Goal: Transaction & Acquisition: Purchase product/service

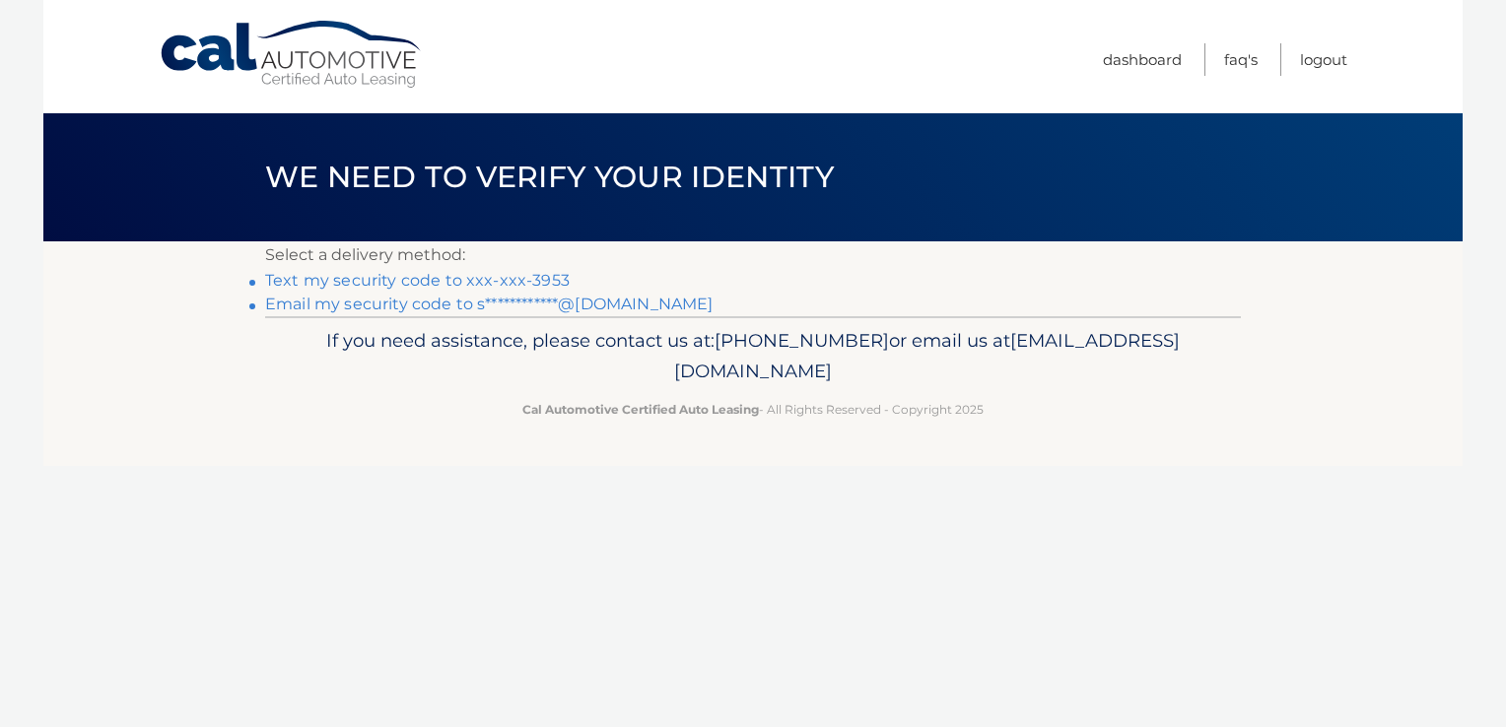
click at [606, 301] on link "**********" at bounding box center [488, 304] width 447 height 19
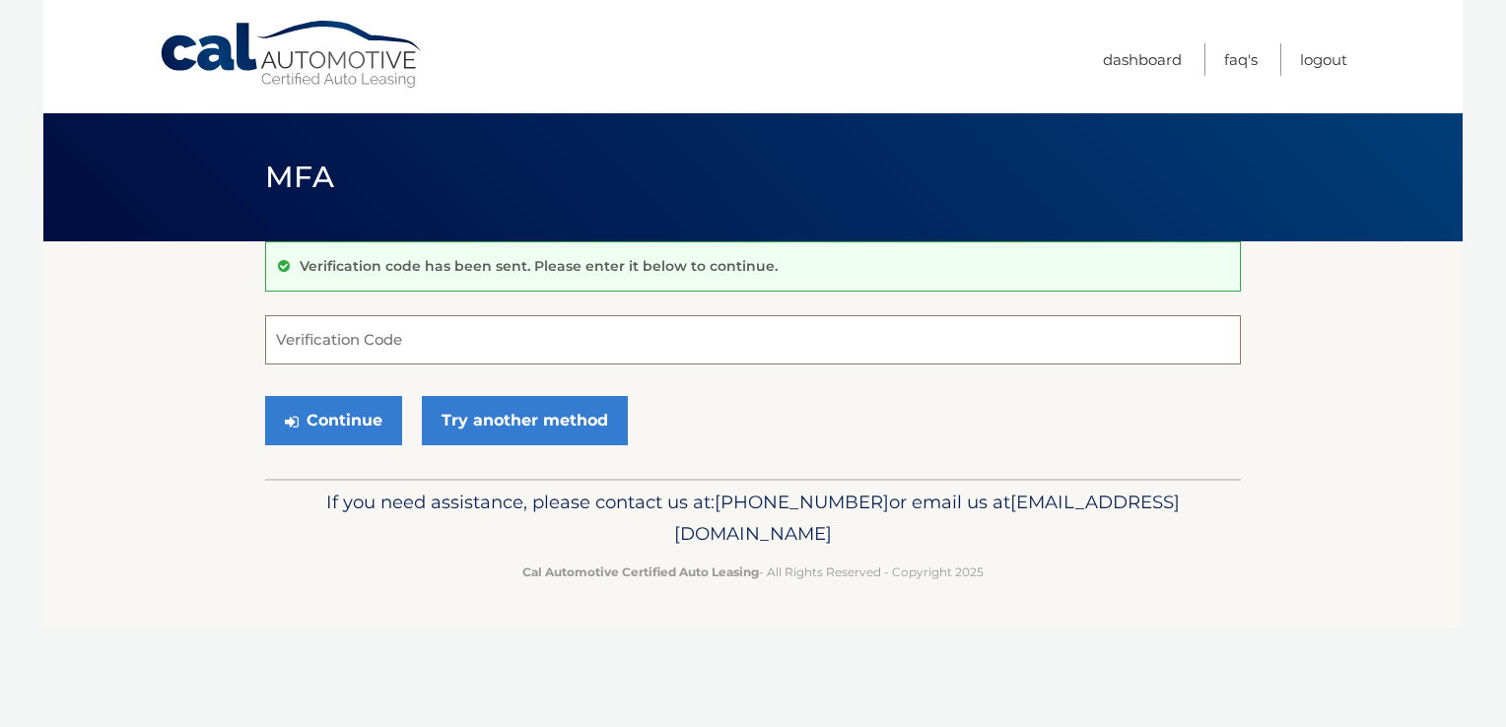
click at [352, 338] on input "Verification Code" at bounding box center [752, 339] width 975 height 49
paste input "219227"
type input "219227"
click at [265, 396] on button "Continue" at bounding box center [333, 420] width 137 height 49
click at [349, 416] on button "Continue" at bounding box center [333, 420] width 137 height 49
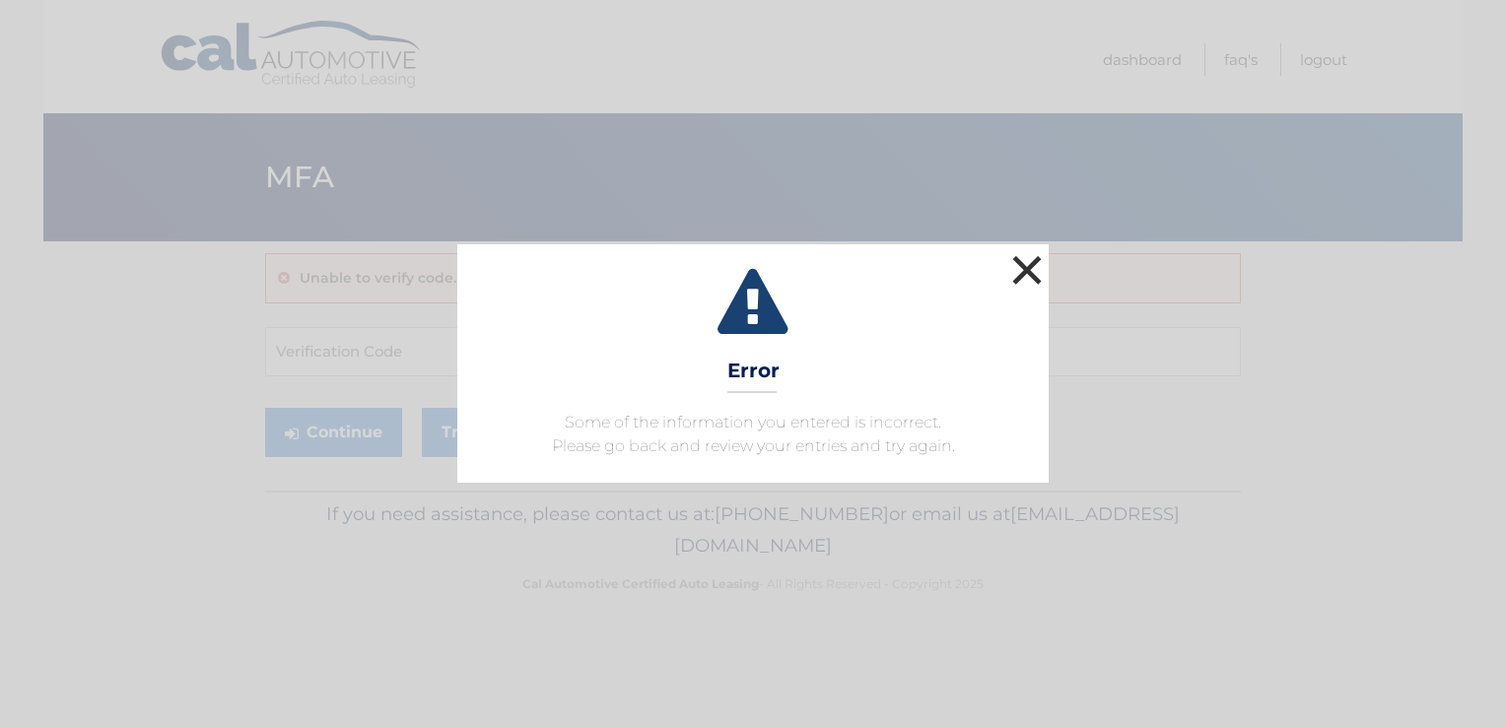
click at [1023, 274] on button "×" at bounding box center [1026, 269] width 39 height 39
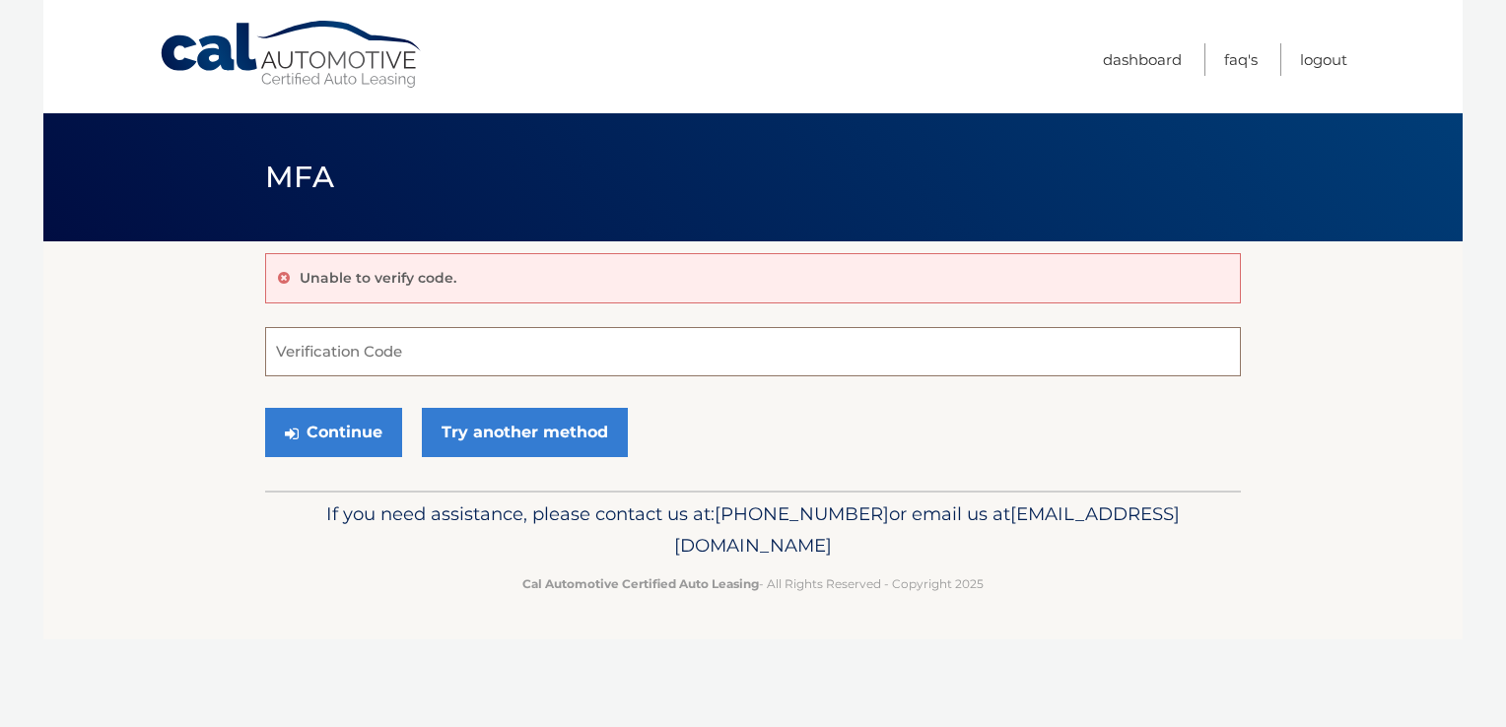
click at [383, 361] on input "Verification Code" at bounding box center [752, 351] width 975 height 49
paste input "219227"
type input "219227"
click at [323, 431] on button "Continue" at bounding box center [333, 432] width 137 height 49
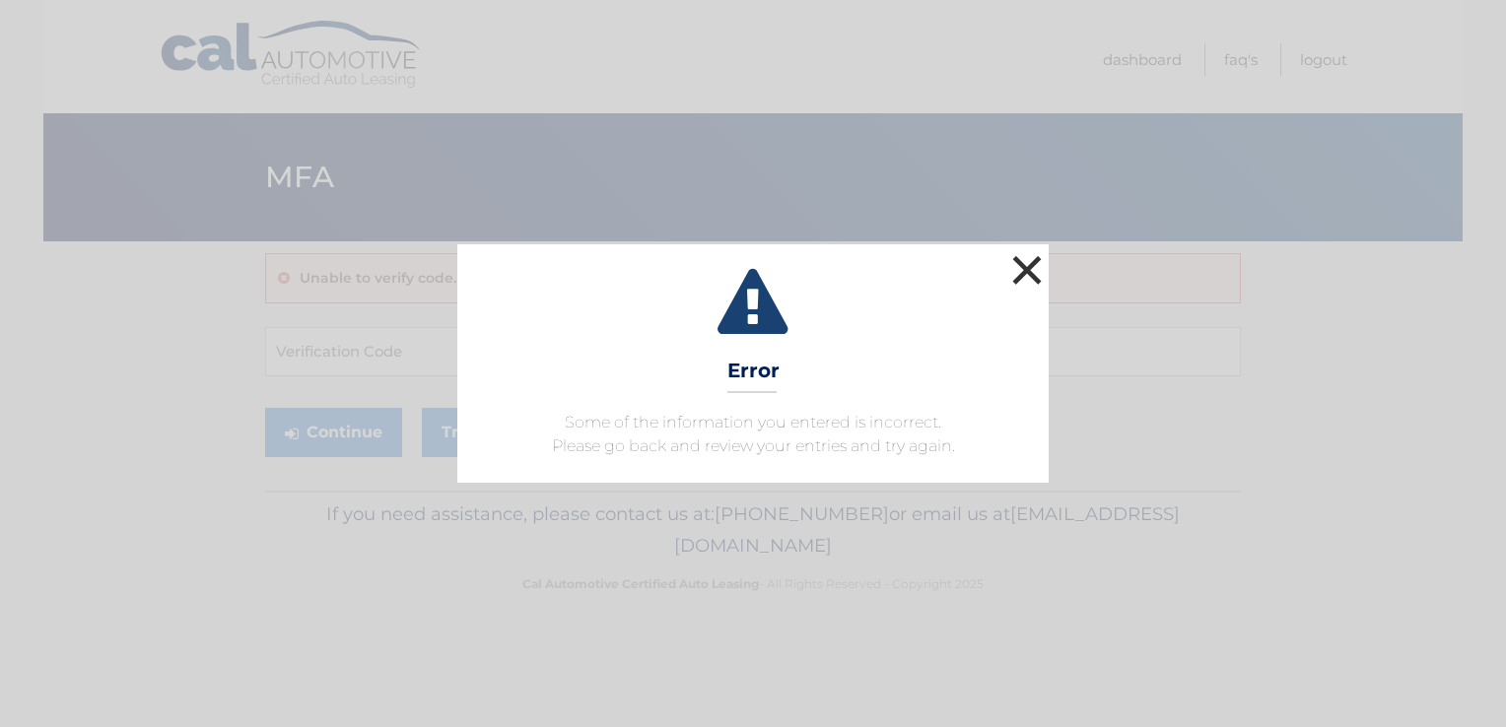
click at [1034, 273] on button "×" at bounding box center [1026, 269] width 39 height 39
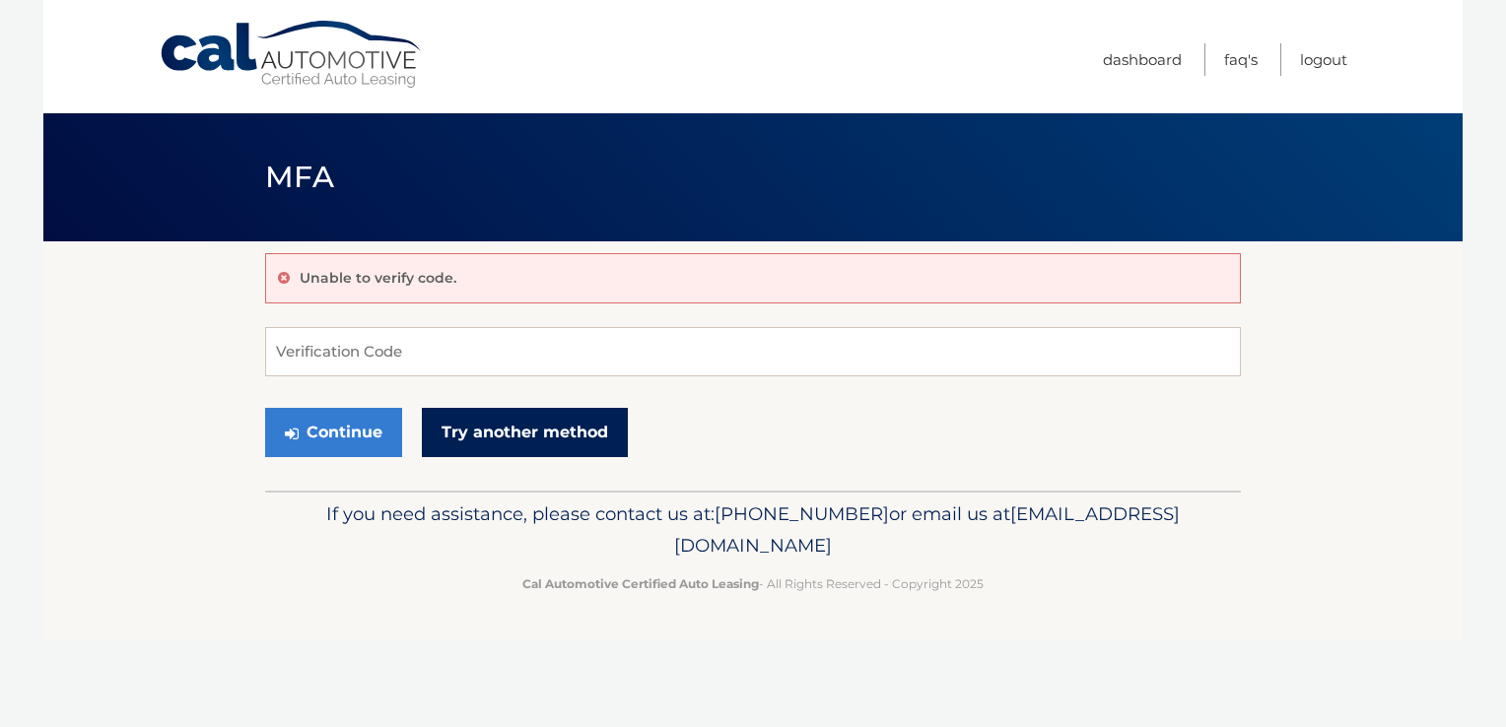
click at [535, 436] on link "Try another method" at bounding box center [525, 432] width 206 height 49
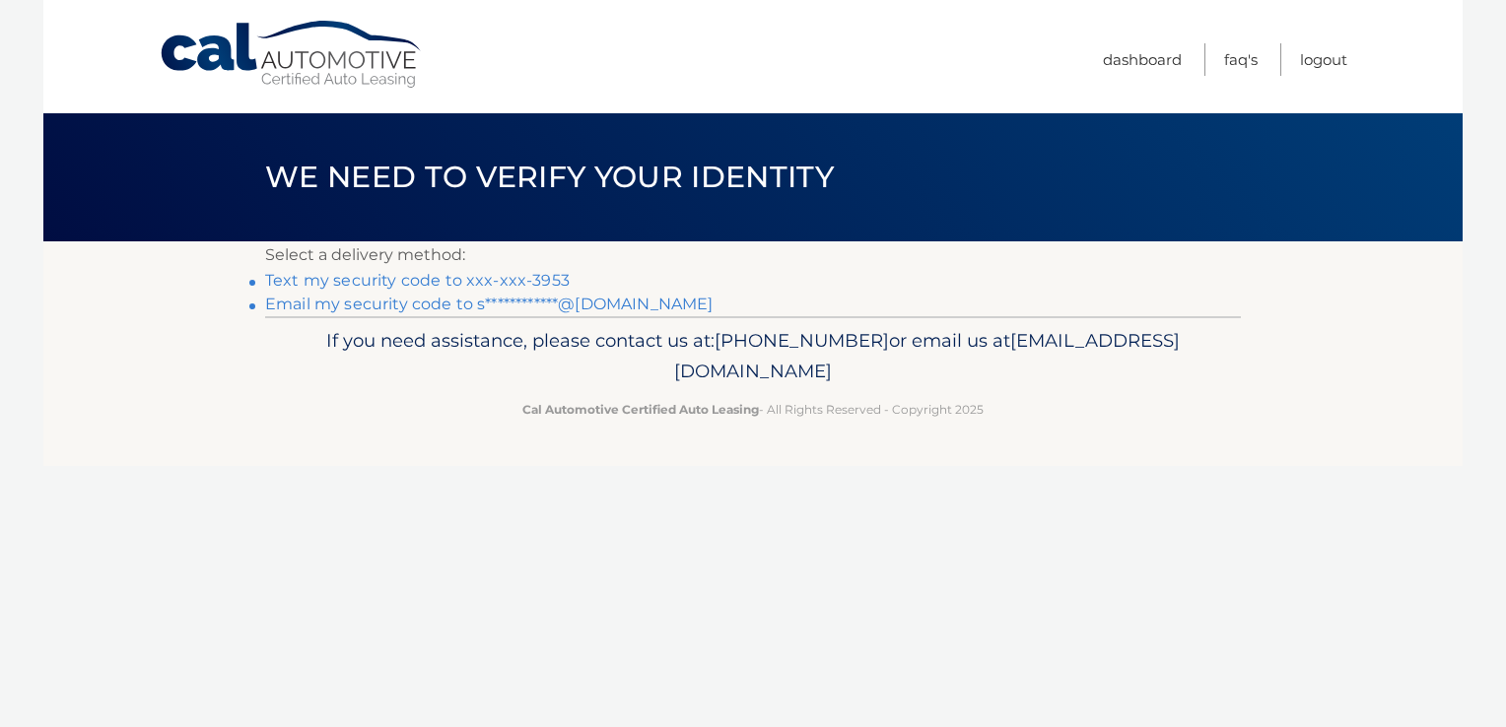
click at [508, 285] on link "Text my security code to xxx-xxx-3953" at bounding box center [417, 280] width 304 height 19
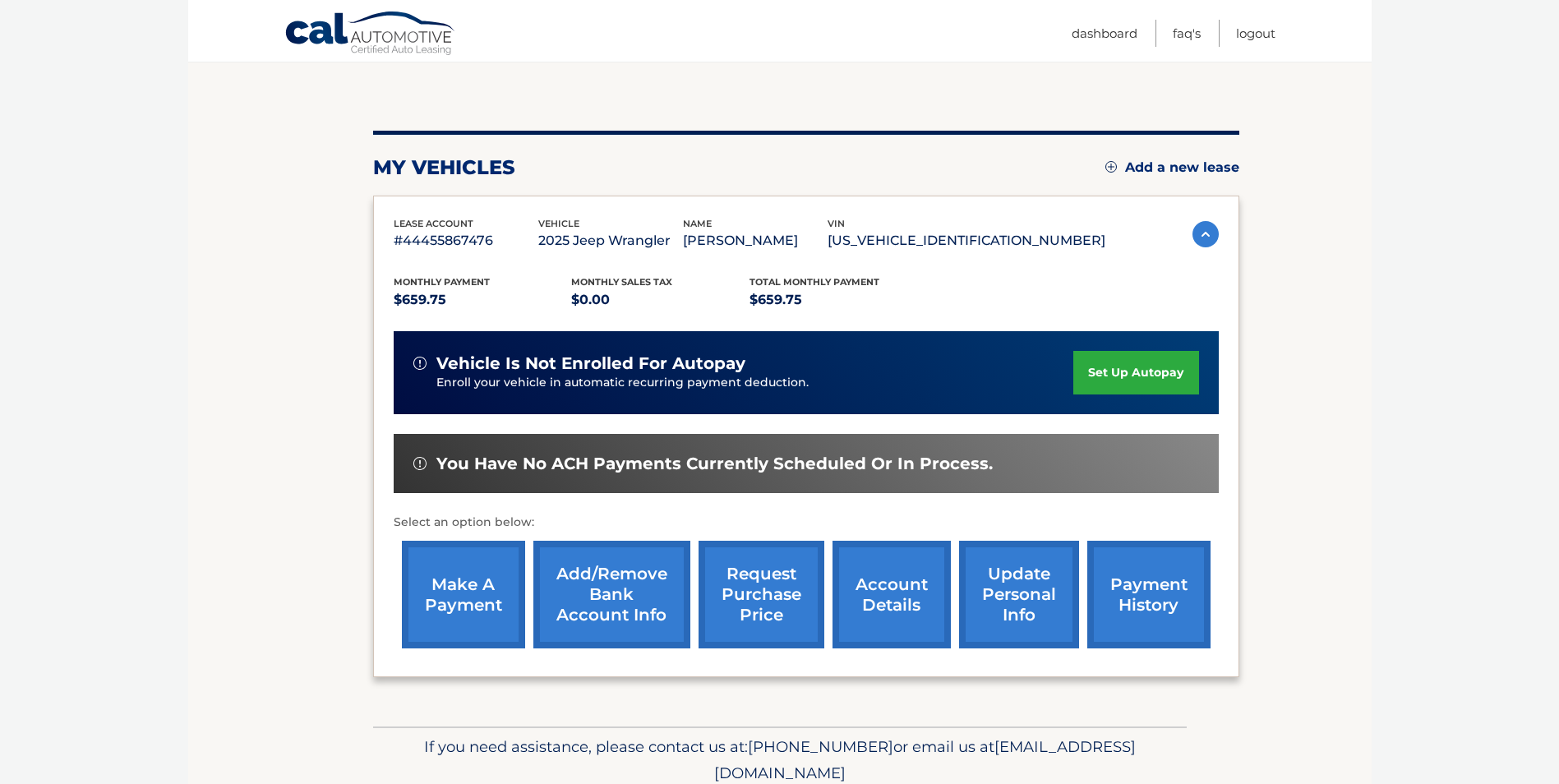
scroll to position [148, 0]
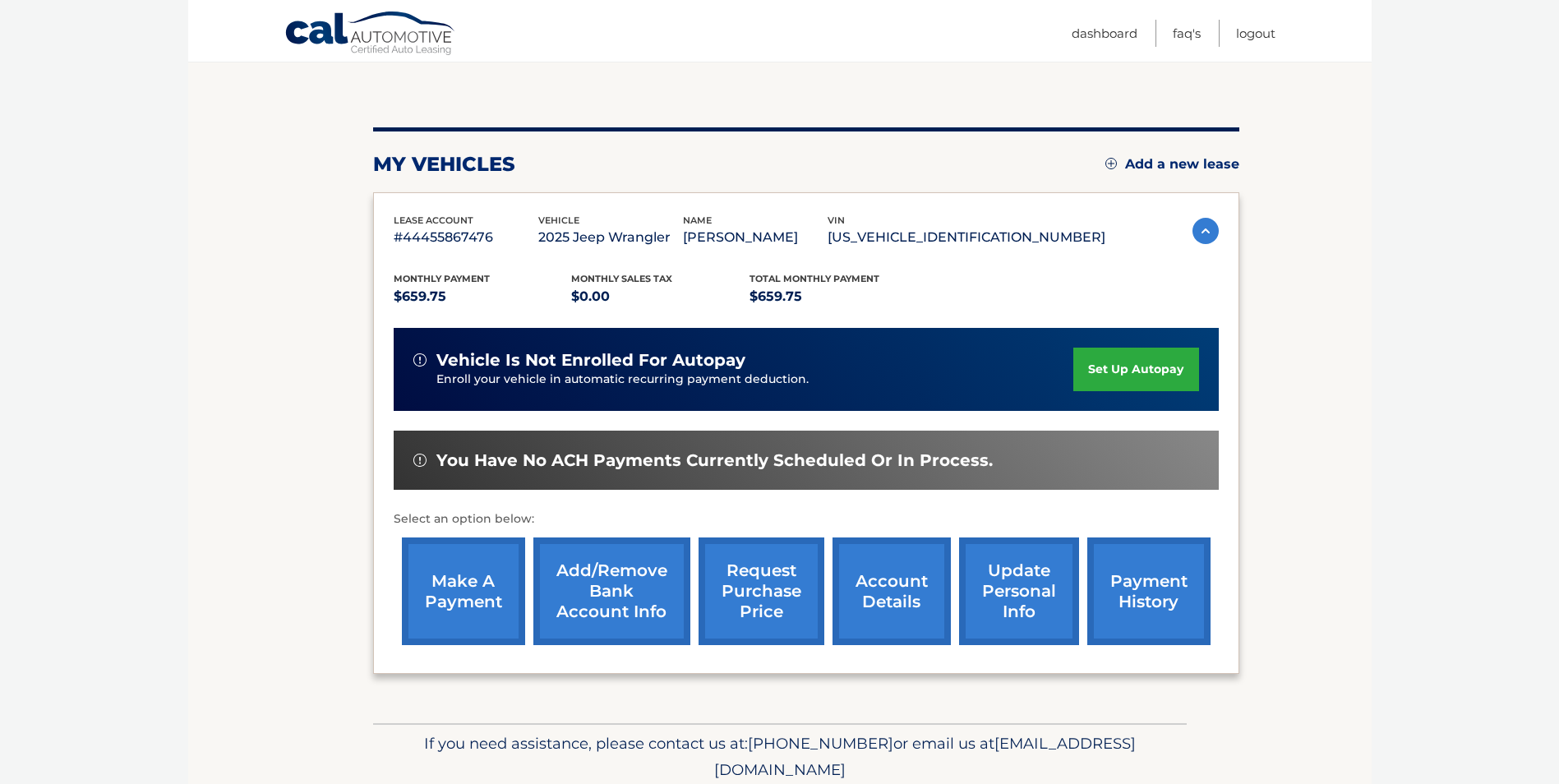
click at [485, 599] on link "make a payment" at bounding box center [464, 591] width 123 height 108
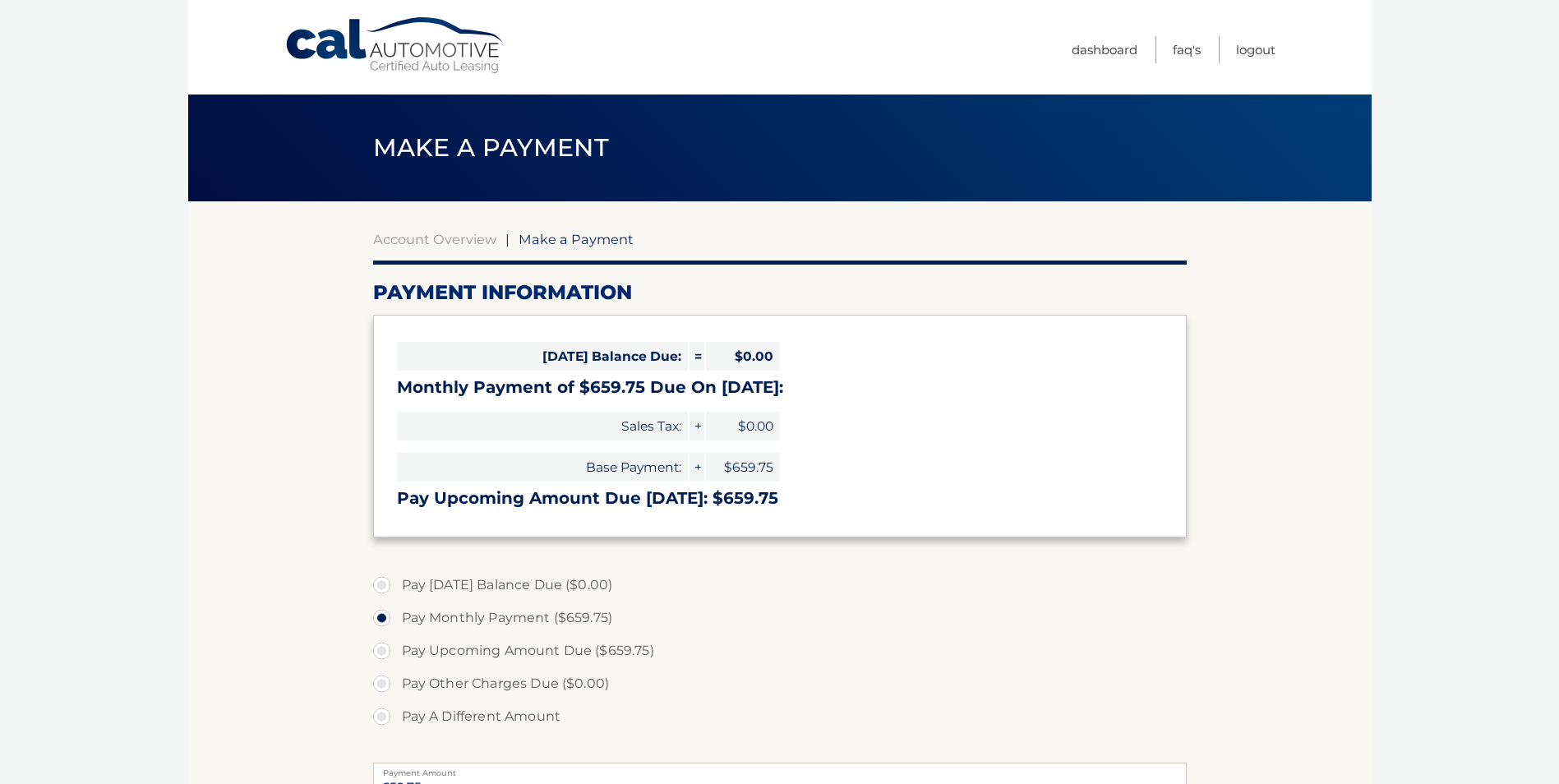
select select "NGY4NzdhMmEtNjgzOC00OTViLThlNGMtMTU4ZGE1NjM1YjNj"
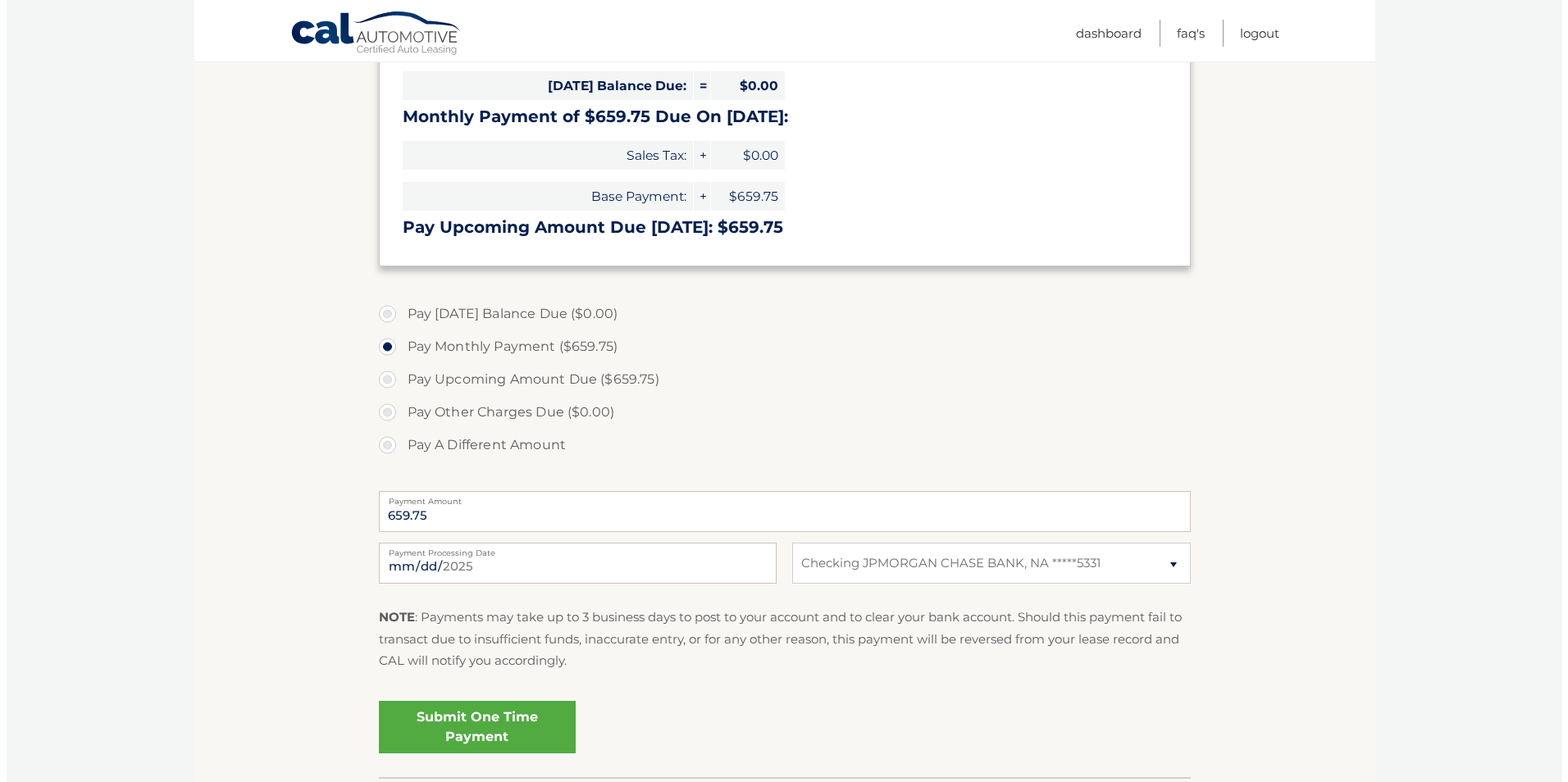
scroll to position [270, 0]
click at [465, 723] on link "Submit One Time Payment" at bounding box center [470, 725] width 196 height 52
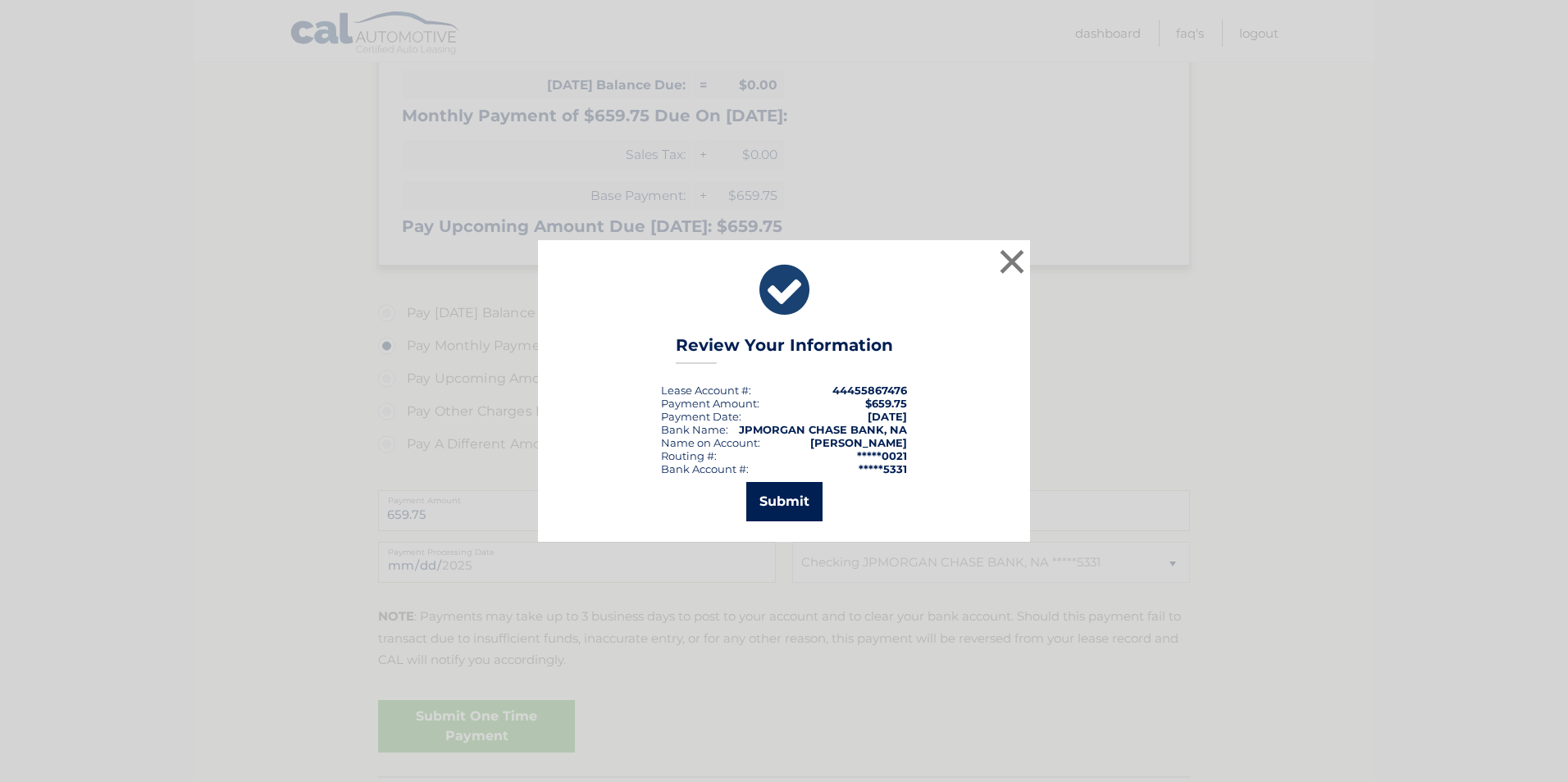
click at [777, 507] on button "Submit" at bounding box center [785, 501] width 77 height 39
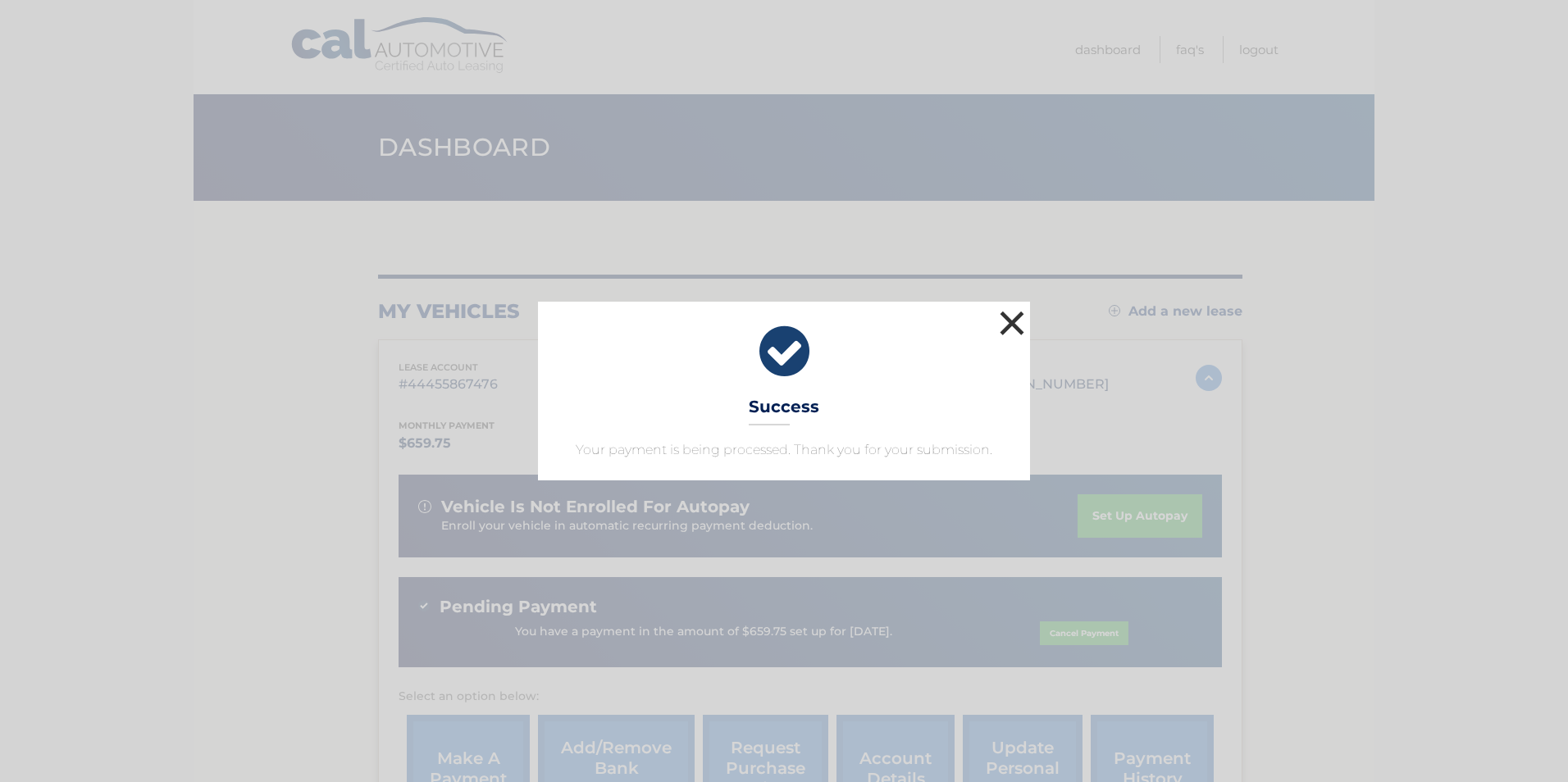
click at [1009, 313] on button "×" at bounding box center [1011, 322] width 32 height 32
